Goal: Information Seeking & Learning: Learn about a topic

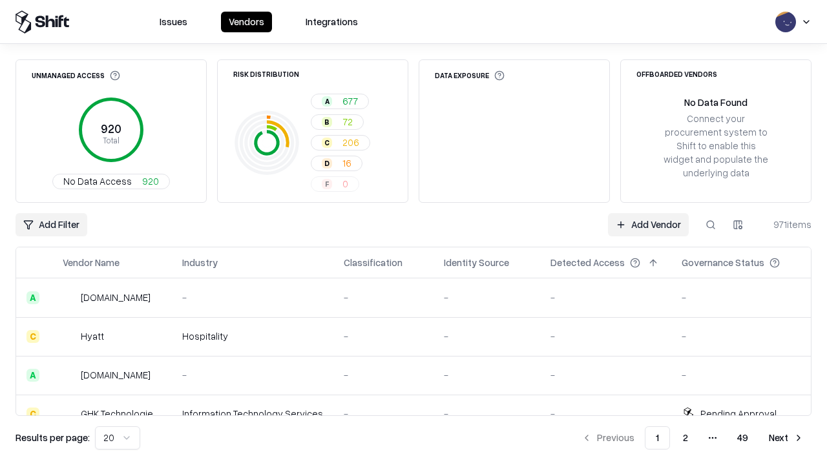
click at [413, 233] on div "Add Filter Add Vendor 971 items" at bounding box center [414, 224] width 796 height 23
click at [51, 225] on html "Issues Vendors Integrations Unmanaged Access 920 Total No Data Access 920 Risk …" at bounding box center [413, 232] width 827 height 465
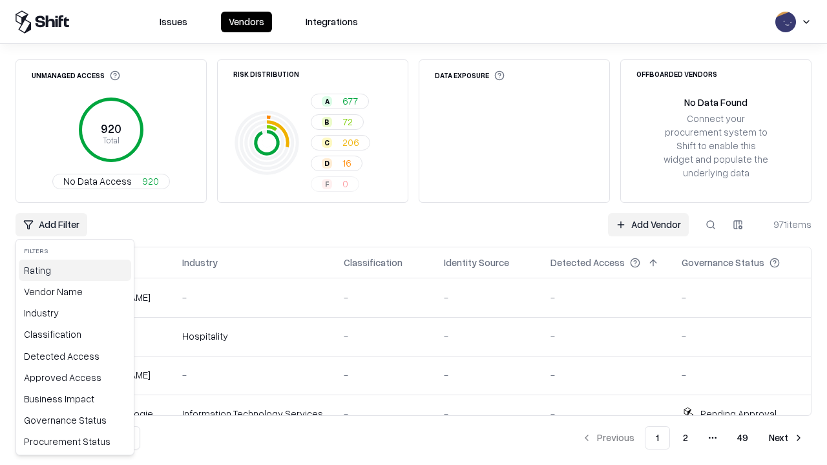
click at [75, 270] on div "Rating" at bounding box center [75, 270] width 112 height 21
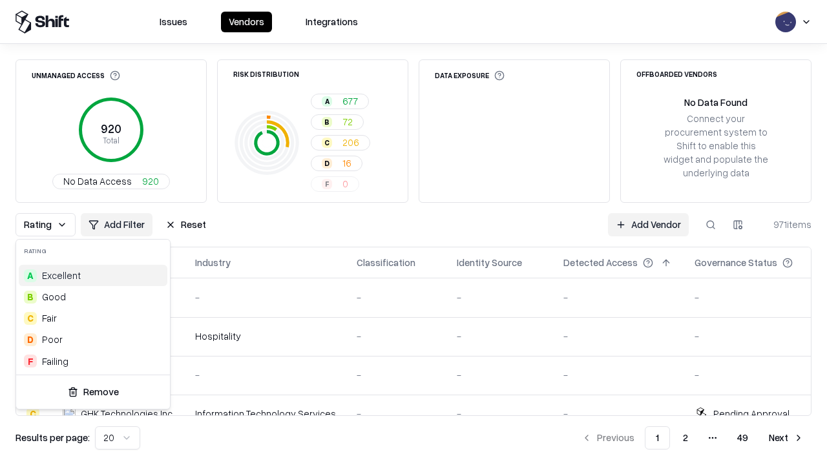
click at [413, 233] on html "Issues Vendors Integrations Unmanaged Access 920 Total No Data Access 920 Risk …" at bounding box center [413, 232] width 827 height 465
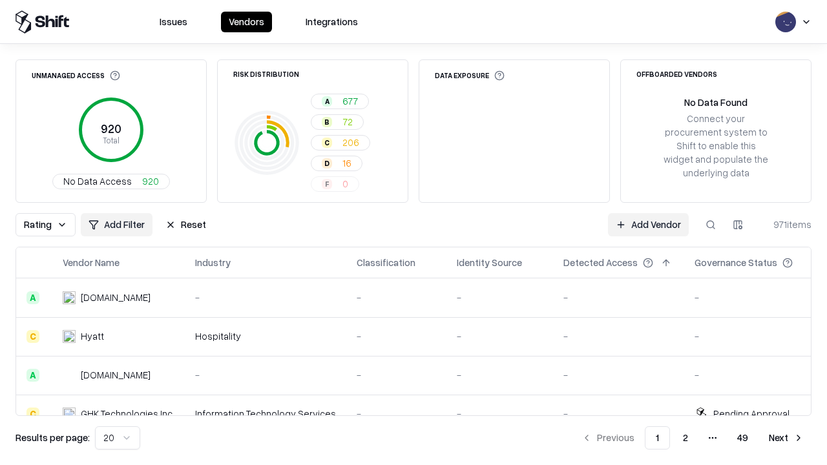
click at [413, 233] on div "Rating Add Filter Reset Add Vendor 971 items" at bounding box center [414, 224] width 796 height 23
click at [185, 225] on button "Reset" at bounding box center [186, 224] width 56 height 23
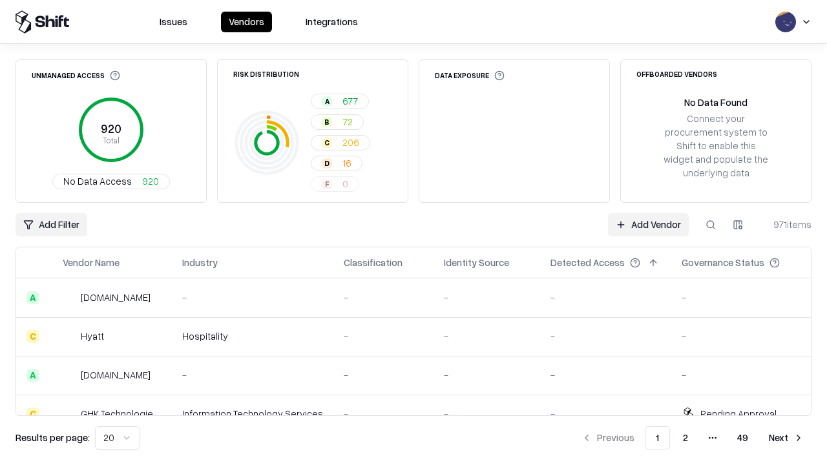
click at [413, 233] on div "Add Filter Add Vendor 971 items" at bounding box center [414, 224] width 796 height 23
click at [51, 225] on html "Issues Vendors Integrations Unmanaged Access 920 Total No Data Access 920 Risk …" at bounding box center [413, 232] width 827 height 465
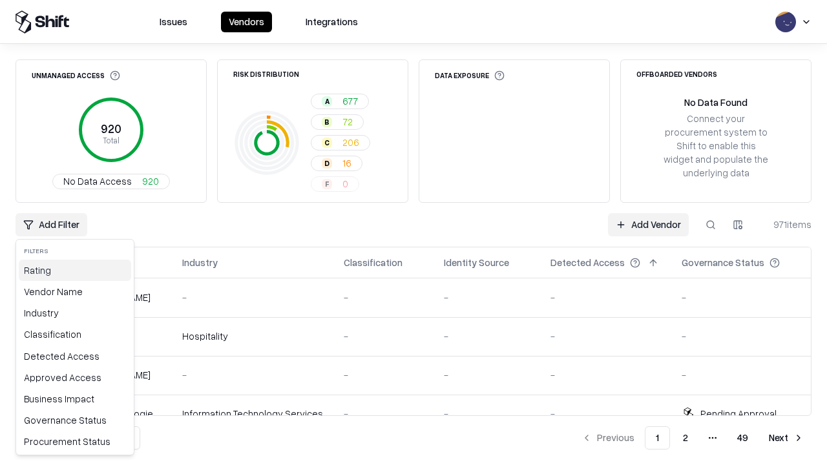
click at [75, 270] on div "Rating" at bounding box center [75, 270] width 112 height 21
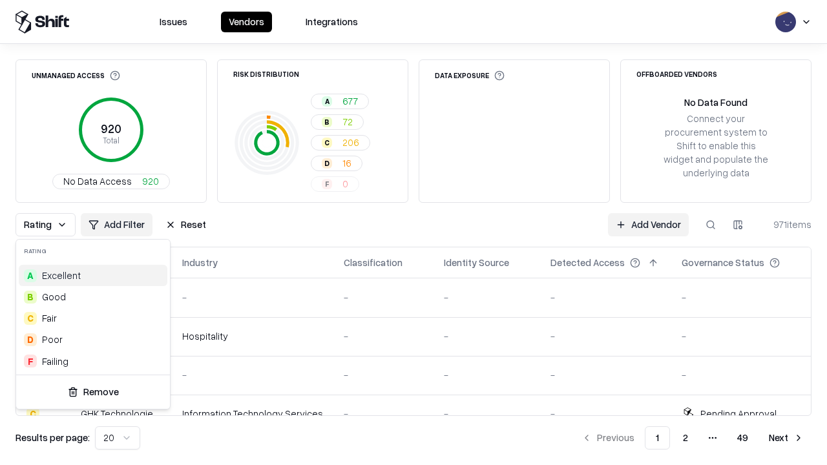
click at [93, 275] on div "A Excellent" at bounding box center [93, 275] width 149 height 21
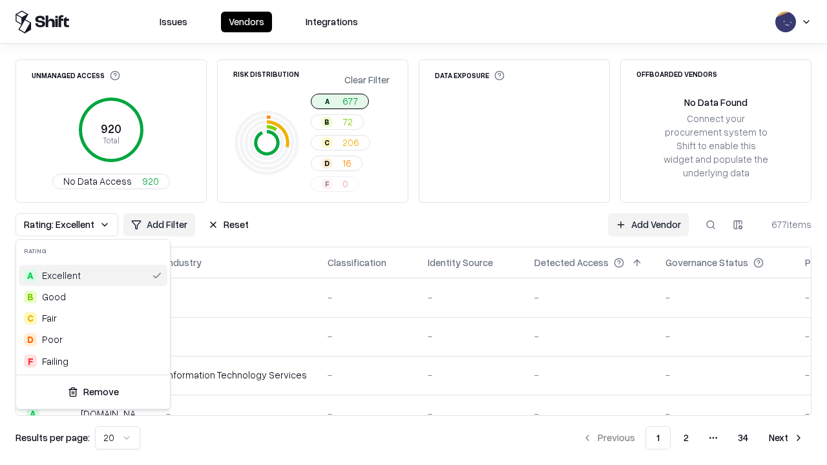
click at [413, 233] on html "Issues Vendors Integrations Unmanaged Access 920 Total No Data Access 920 Risk …" at bounding box center [413, 232] width 827 height 465
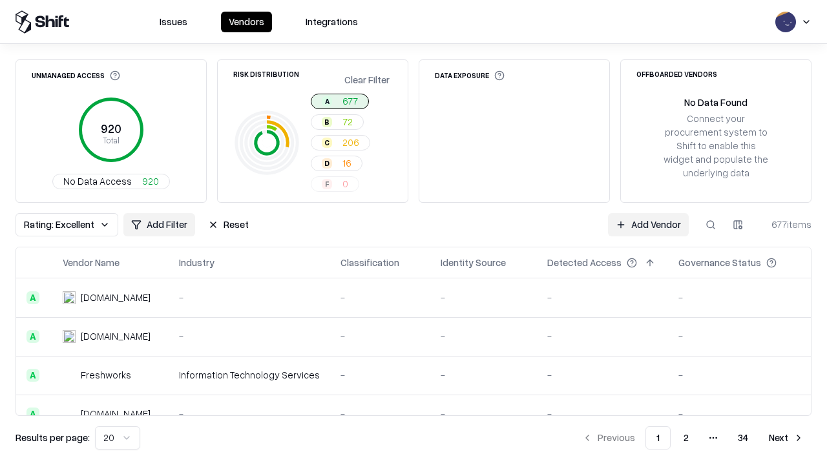
click at [413, 233] on div "Rating: Excellent Add Filter Reset Add Vendor 677 items" at bounding box center [414, 224] width 796 height 23
click at [228, 225] on button "Reset" at bounding box center [228, 224] width 56 height 23
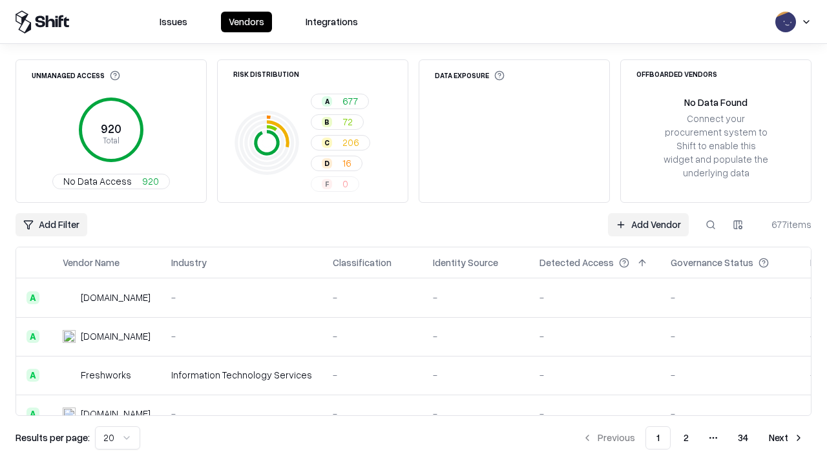
click at [413, 233] on div "Add Filter Add Vendor 677 items" at bounding box center [414, 224] width 796 height 23
click at [51, 225] on html "Issues Vendors Integrations Unmanaged Access 920 Total No Data Access 920 Risk …" at bounding box center [413, 232] width 827 height 465
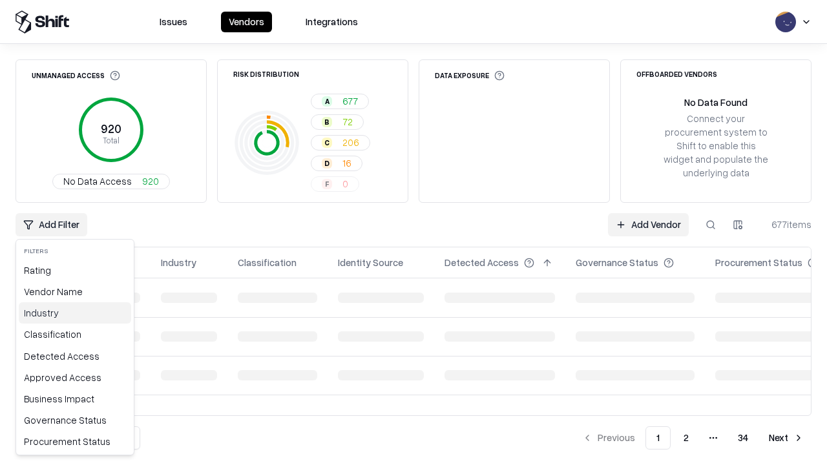
click at [75, 313] on div "Industry" at bounding box center [75, 312] width 112 height 21
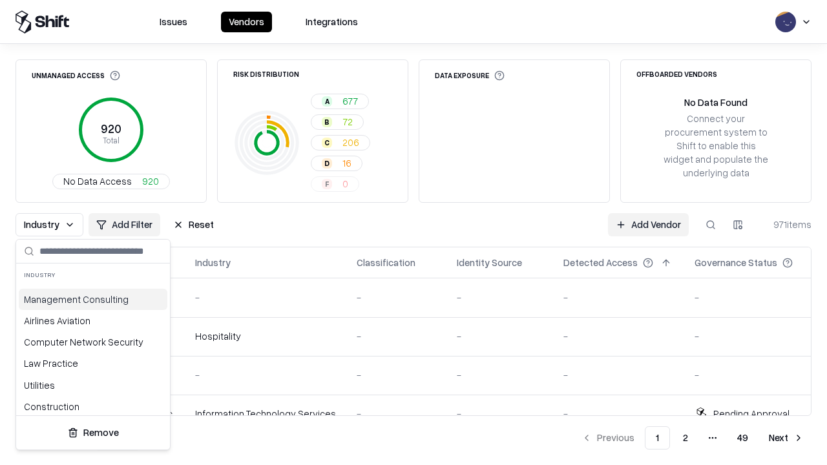
click at [413, 233] on html "Issues Vendors Integrations Unmanaged Access 920 Total No Data Access 920 Risk …" at bounding box center [413, 232] width 827 height 465
click at [413, 233] on div "Industry Add Filter Reset Add Vendor 971 items" at bounding box center [414, 224] width 796 height 23
click at [193, 225] on button "Reset" at bounding box center [193, 224] width 56 height 23
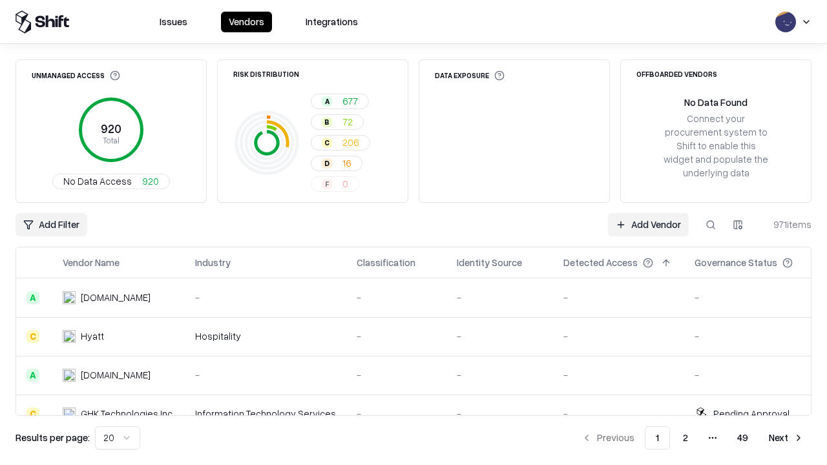
click at [413, 233] on div "Add Filter Add Vendor 971 items" at bounding box center [414, 224] width 796 height 23
click at [51, 225] on html "Issues Vendors Integrations Unmanaged Access 920 Total No Data Access 920 Risk …" at bounding box center [413, 232] width 827 height 465
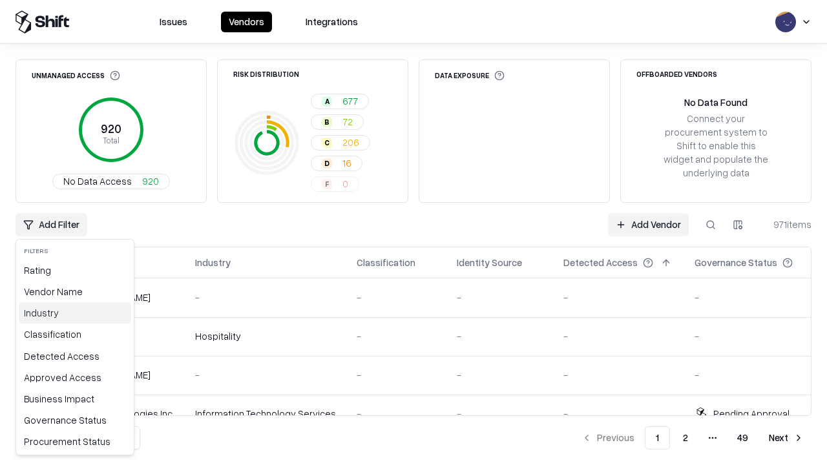
click at [75, 313] on div "Industry" at bounding box center [75, 312] width 112 height 21
